Goal: Navigation & Orientation: Find specific page/section

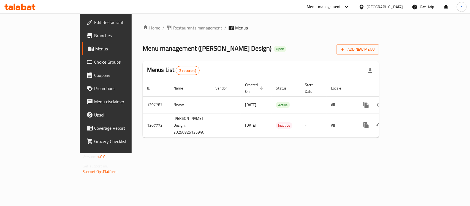
click at [364, 7] on icon at bounding box center [361, 7] width 6 height 6
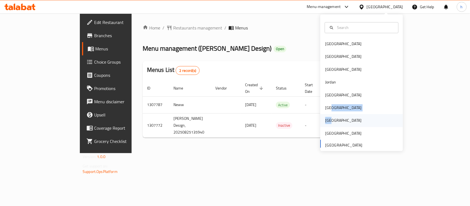
drag, startPoint x: 327, startPoint y: 109, endPoint x: 327, endPoint y: 121, distance: 11.9
click at [327, 121] on div "Bahrain Egypt Iraq Jordan Kuwait Oman Qatar Saudi Arabia United Arab Emirates" at bounding box center [361, 94] width 83 height 113
click at [327, 121] on div "[GEOGRAPHIC_DATA]" at bounding box center [343, 120] width 36 height 6
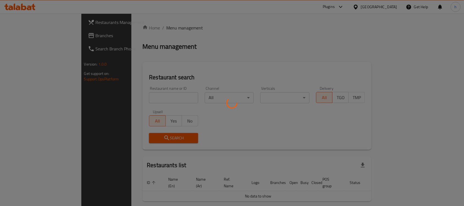
click at [24, 36] on div at bounding box center [232, 103] width 464 height 206
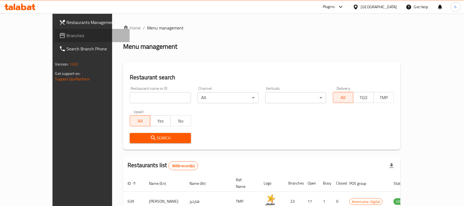
click at [67, 36] on span "Branches" at bounding box center [96, 35] width 59 height 7
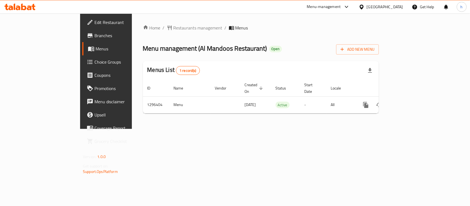
click at [149, 129] on div "Home / Restaurants management / Menus Menu management ( Al Mandoos Restaurant )…" at bounding box center [261, 70] width 258 height 115
click at [398, 13] on div "[GEOGRAPHIC_DATA]" at bounding box center [380, 6] width 53 height 13
click at [397, 7] on div "[GEOGRAPHIC_DATA]" at bounding box center [384, 7] width 36 height 6
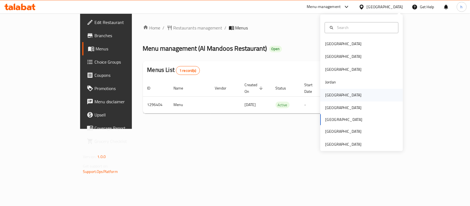
click at [327, 98] on div "[GEOGRAPHIC_DATA]" at bounding box center [343, 95] width 36 height 6
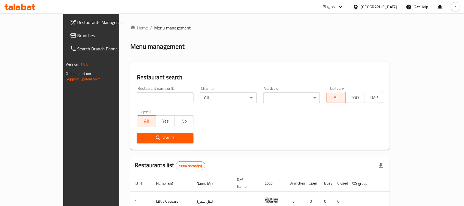
click at [78, 35] on span "Branches" at bounding box center [107, 35] width 59 height 7
